Goal: Transaction & Acquisition: Purchase product/service

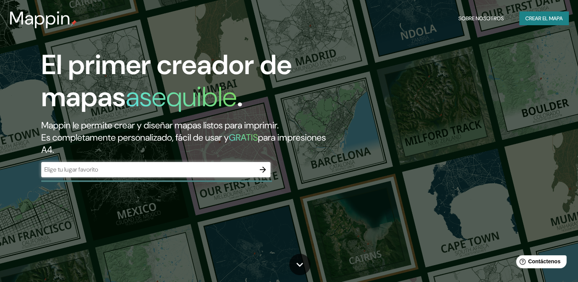
drag, startPoint x: 541, startPoint y: 15, endPoint x: 214, endPoint y: 148, distance: 353.1
click at [191, 167] on input "text" at bounding box center [148, 169] width 214 height 9
type input "[GEOGRAPHIC_DATA]"
click at [264, 168] on icon "button" at bounding box center [263, 170] width 6 height 6
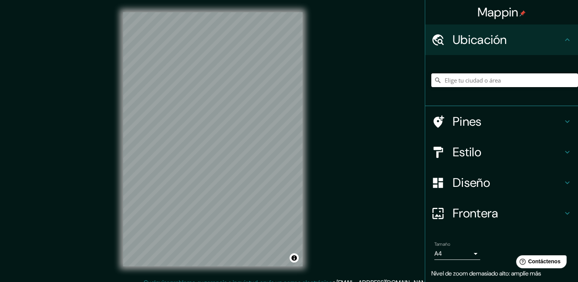
click at [455, 80] on input "Elige tu ciudad o área" at bounding box center [505, 80] width 147 height 14
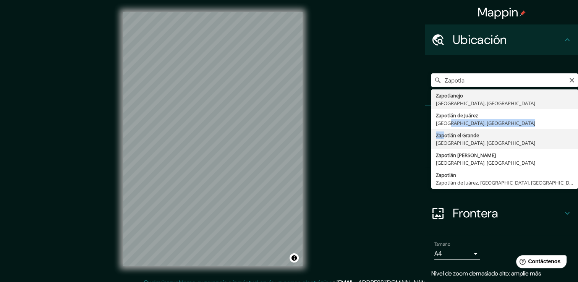
drag, startPoint x: 440, startPoint y: 122, endPoint x: 440, endPoint y: 138, distance: 16.8
type input "Zapotlán [GEOGRAPHIC_DATA], [GEOGRAPHIC_DATA], [GEOGRAPHIC_DATA]"
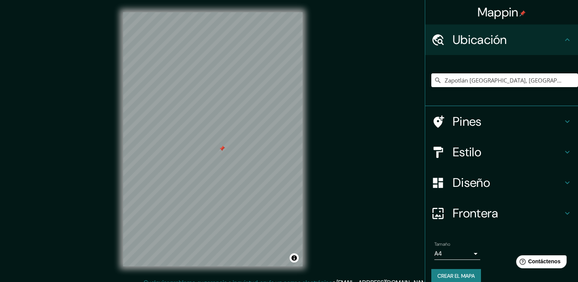
click at [221, 147] on div at bounding box center [222, 149] width 6 height 6
click at [219, 148] on div at bounding box center [221, 149] width 6 height 6
click at [475, 119] on h4 "Pines" at bounding box center [508, 121] width 110 height 15
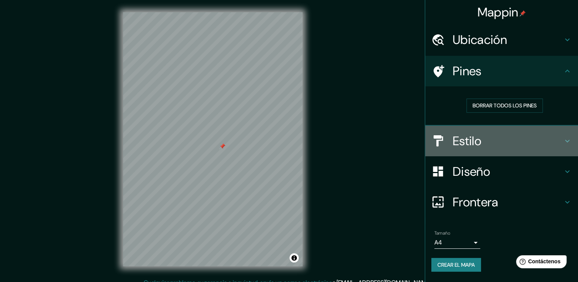
click at [520, 138] on h4 "Estilo" at bounding box center [508, 140] width 110 height 15
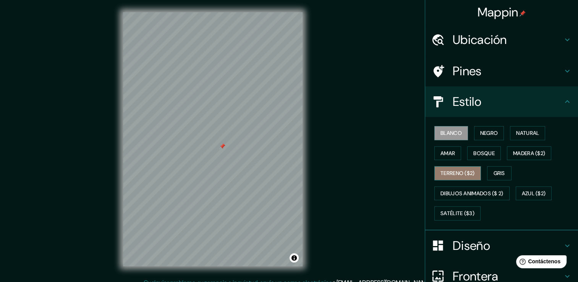
click at [451, 171] on font "Terreno ($2)" at bounding box center [458, 174] width 34 height 10
click at [446, 134] on font "Blanco" at bounding box center [451, 133] width 21 height 10
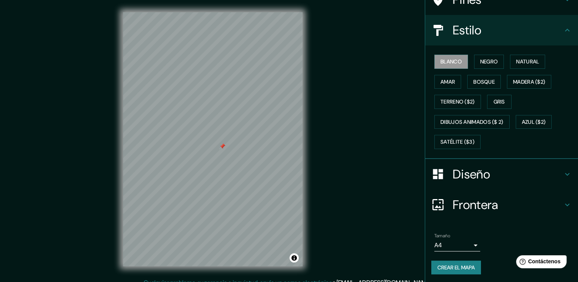
click at [502, 169] on h4 "Diseño" at bounding box center [508, 174] width 110 height 15
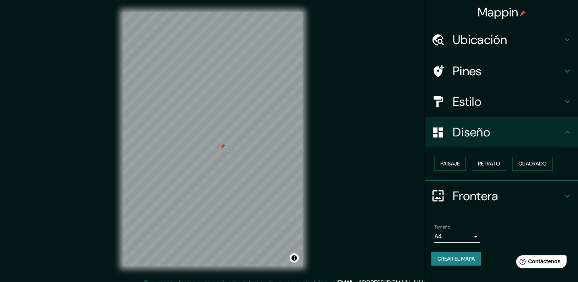
scroll to position [8, 0]
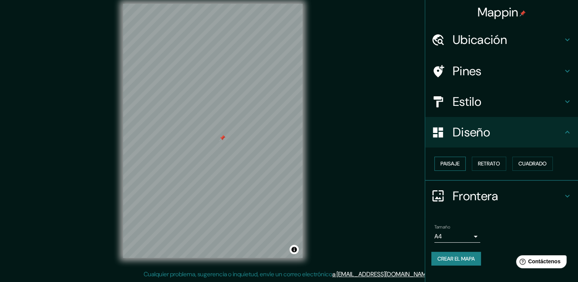
click at [462, 164] on button "Paisaje" at bounding box center [450, 164] width 31 height 14
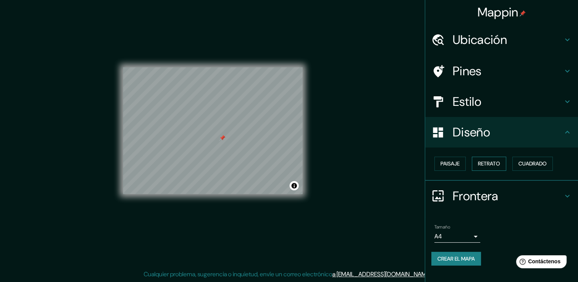
click at [487, 166] on font "Retrato" at bounding box center [489, 164] width 22 height 10
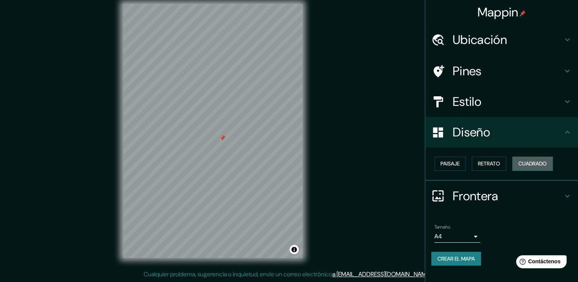
click at [537, 159] on font "Cuadrado" at bounding box center [533, 164] width 28 height 10
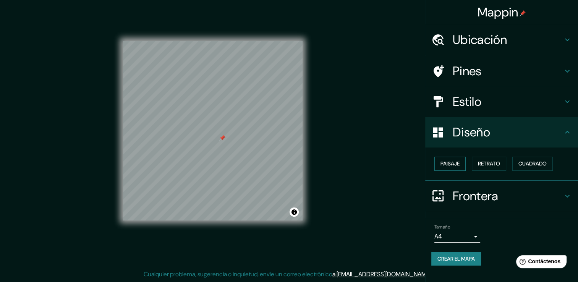
click at [441, 160] on font "Paisaje" at bounding box center [450, 164] width 19 height 10
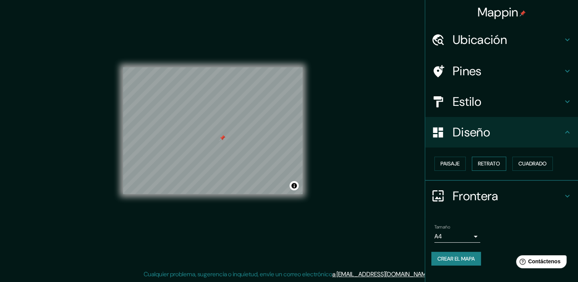
click at [487, 160] on font "Retrato" at bounding box center [489, 164] width 22 height 10
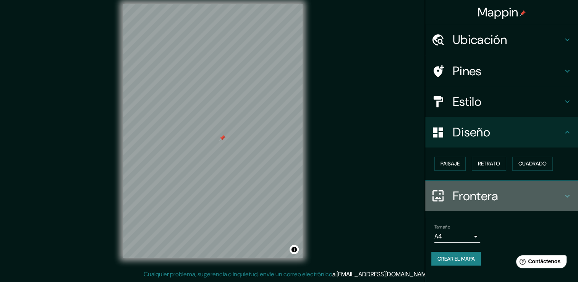
click at [482, 196] on h4 "Frontera" at bounding box center [508, 195] width 110 height 15
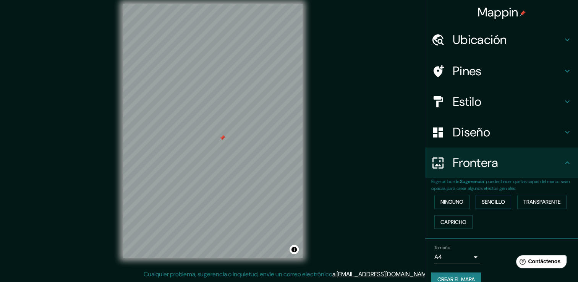
click at [490, 199] on font "Sencillo" at bounding box center [493, 202] width 23 height 10
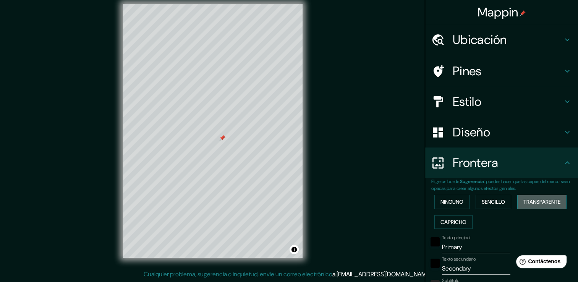
click at [528, 200] on font "Transparente" at bounding box center [542, 202] width 37 height 10
click at [448, 221] on font "Capricho" at bounding box center [454, 223] width 26 height 10
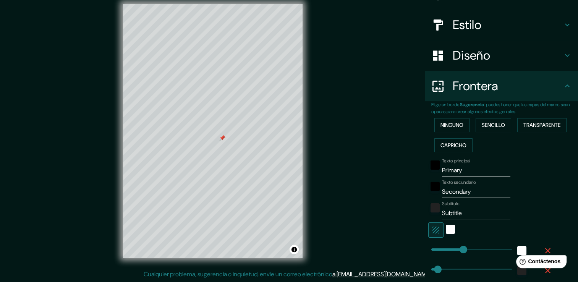
scroll to position [76, 0]
click at [451, 127] on font "Ninguno" at bounding box center [452, 126] width 23 height 10
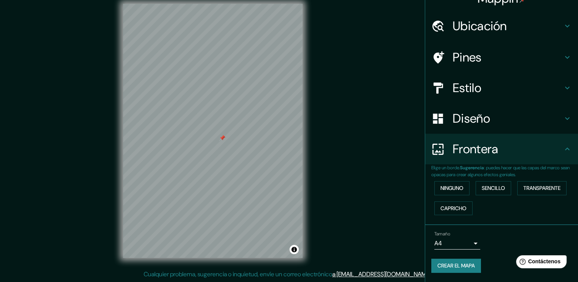
scroll to position [13, 0]
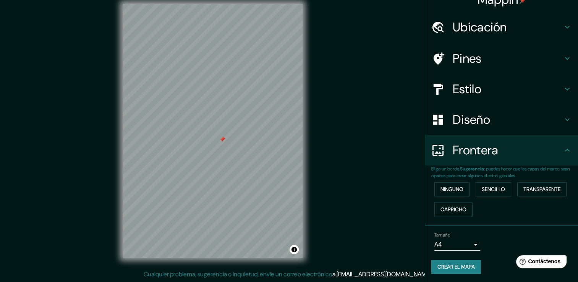
drag, startPoint x: 222, startPoint y: 137, endPoint x: 222, endPoint y: 141, distance: 4.2
click at [222, 141] on div at bounding box center [222, 139] width 6 height 6
click at [222, 143] on div at bounding box center [222, 145] width 6 height 6
